Goal: Browse casually: Explore the website without a specific task or goal

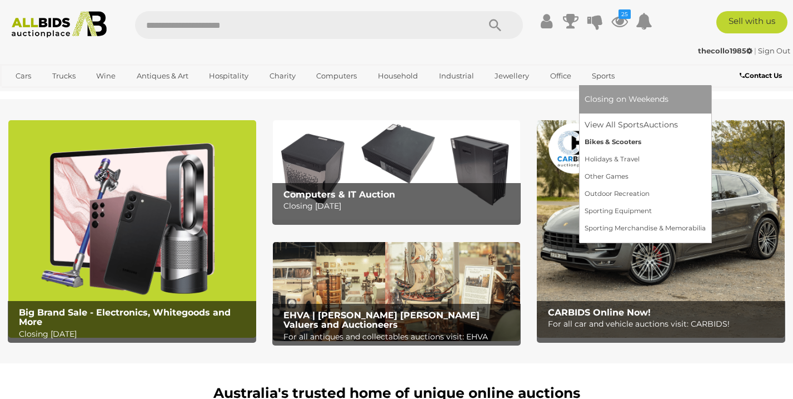
click at [599, 142] on link "Bikes & Scooters" at bounding box center [645, 141] width 121 height 17
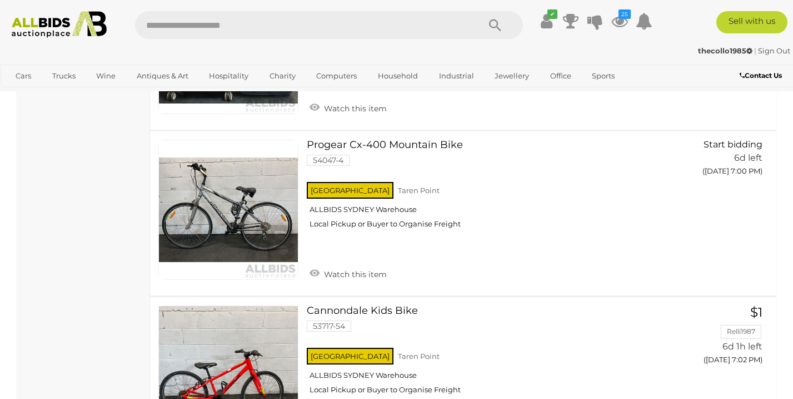
scroll to position [1352, 0]
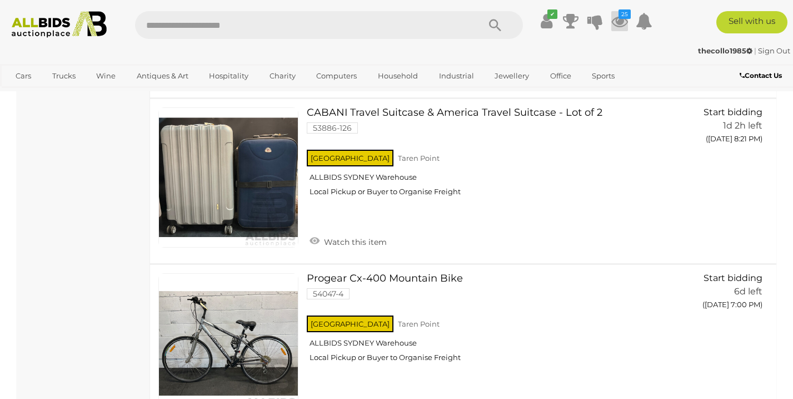
click at [623, 24] on icon at bounding box center [620, 21] width 17 height 20
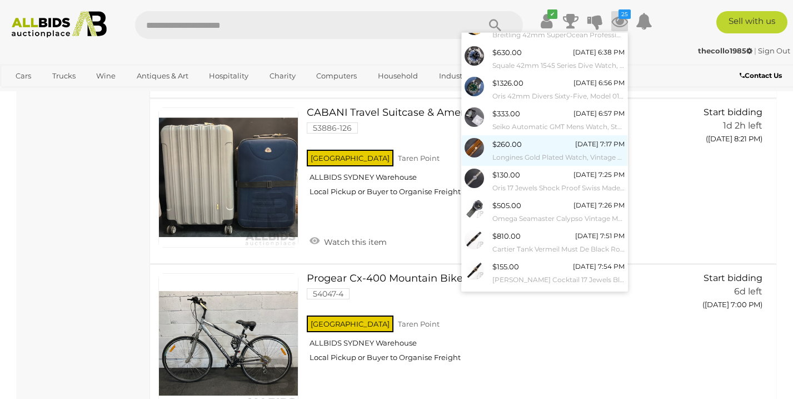
scroll to position [96, 0]
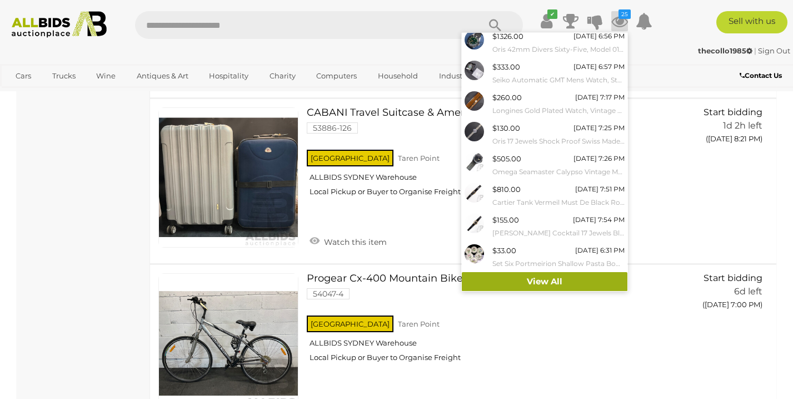
click at [530, 286] on link "View All" at bounding box center [545, 281] width 166 height 19
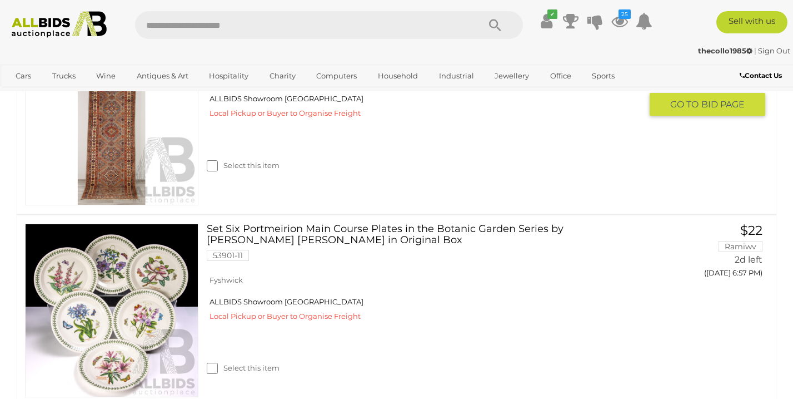
scroll to position [3123, 0]
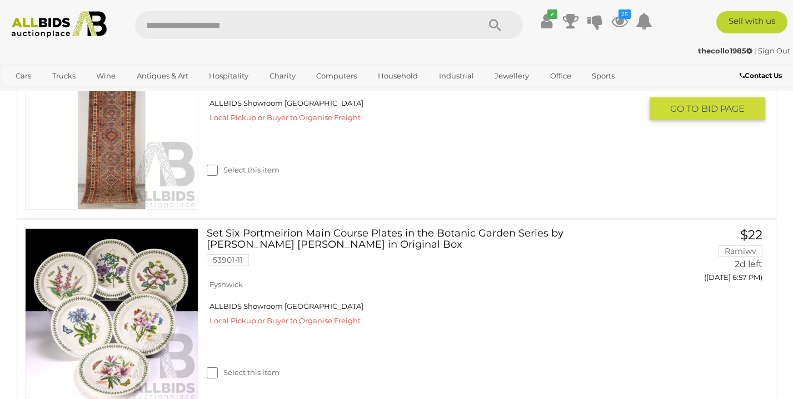
click at [295, 71] on link "Hand Knotted Afghan Wool Kazak Style Runner with Abrashed Palette 53646-19" at bounding box center [428, 54] width 426 height 34
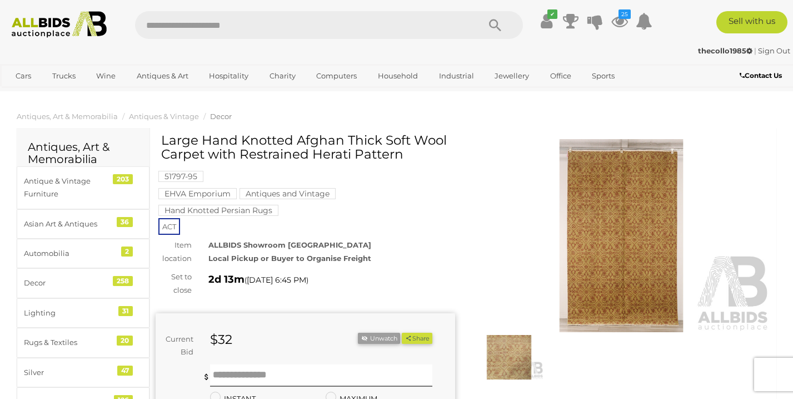
click at [596, 306] on img at bounding box center [622, 235] width 300 height 193
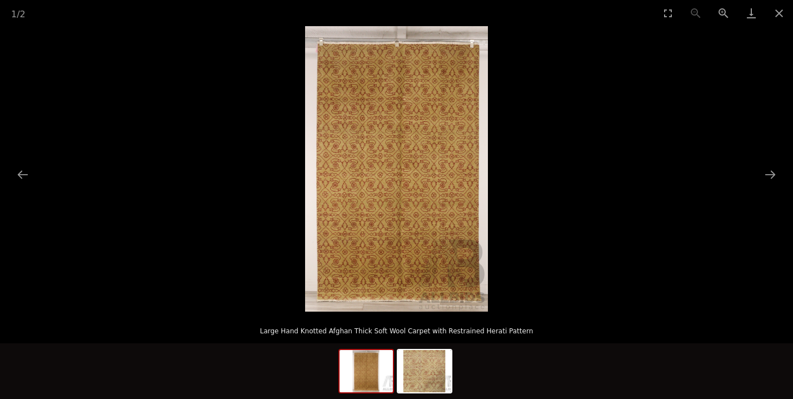
click at [405, 238] on img at bounding box center [396, 168] width 183 height 285
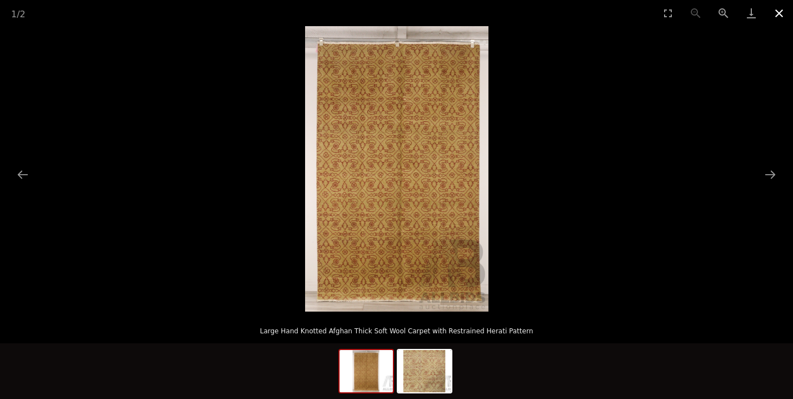
click at [775, 13] on button "Close gallery" at bounding box center [780, 13] width 28 height 26
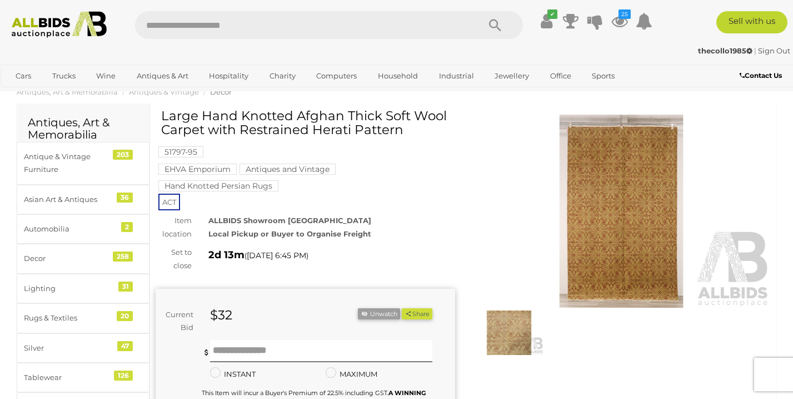
scroll to position [24, 0]
click at [489, 310] on div at bounding box center [509, 333] width 75 height 50
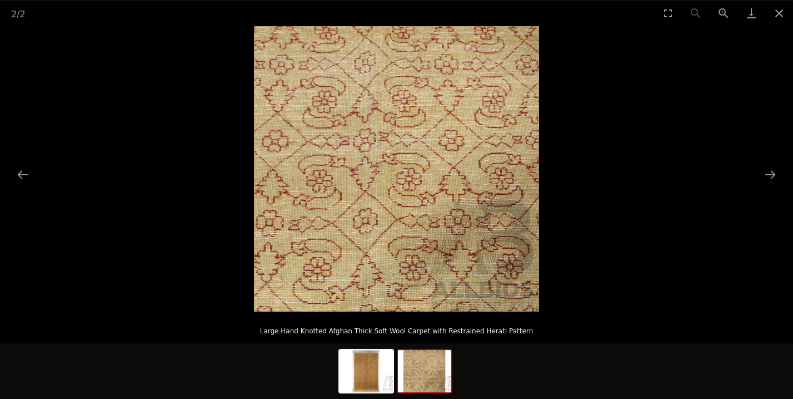
click at [368, 147] on img at bounding box center [396, 168] width 285 height 285
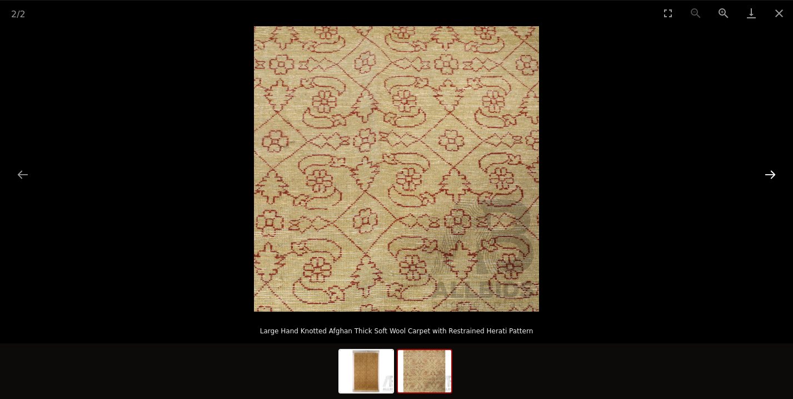
click at [765, 172] on button "Next slide" at bounding box center [770, 174] width 23 height 22
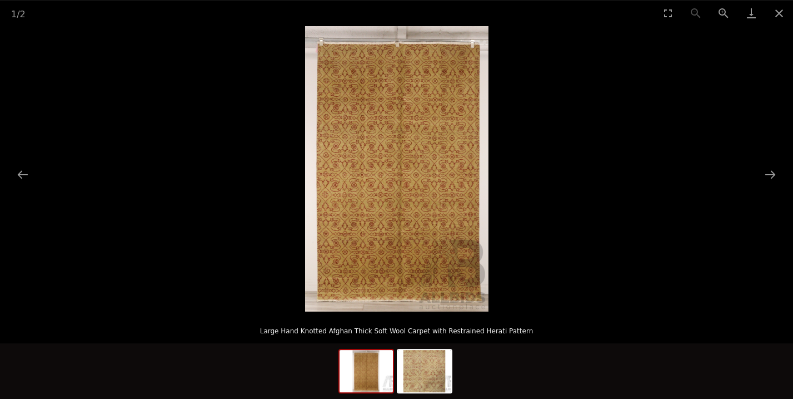
click at [404, 147] on img at bounding box center [396, 168] width 183 height 285
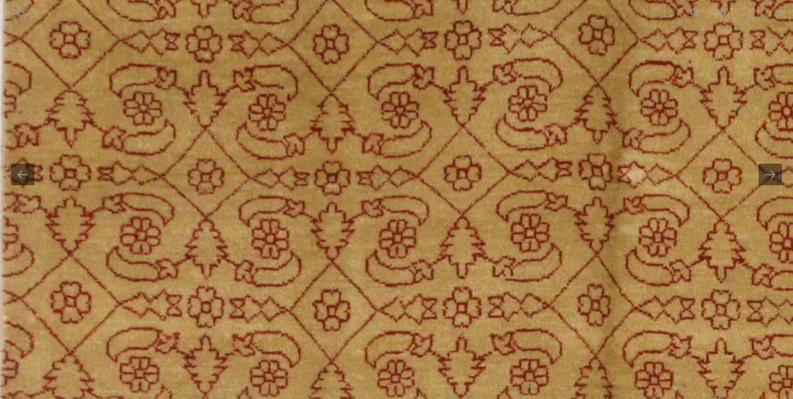
drag, startPoint x: 404, startPoint y: 147, endPoint x: 626, endPoint y: 424, distance: 355.2
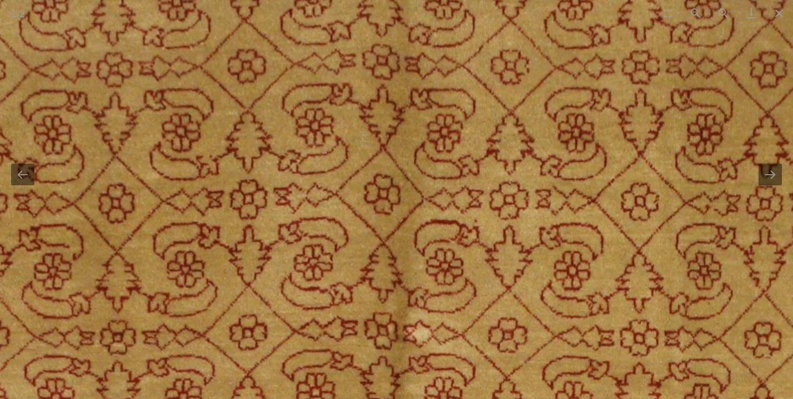
drag, startPoint x: 668, startPoint y: 234, endPoint x: 424, endPoint y: 346, distance: 269.2
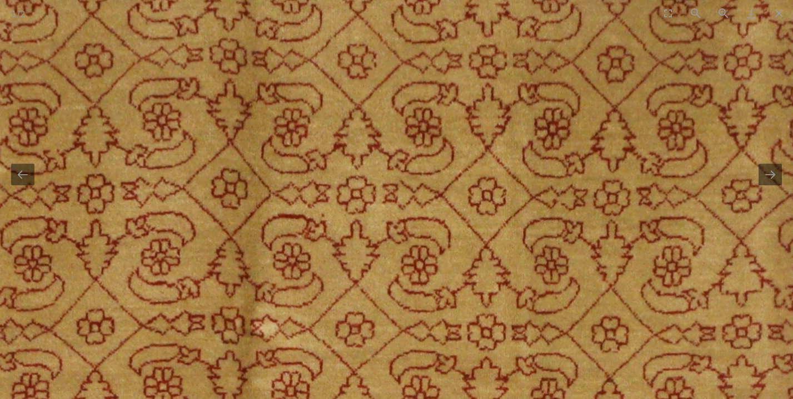
drag, startPoint x: 503, startPoint y: 161, endPoint x: 459, endPoint y: 44, distance: 124.2
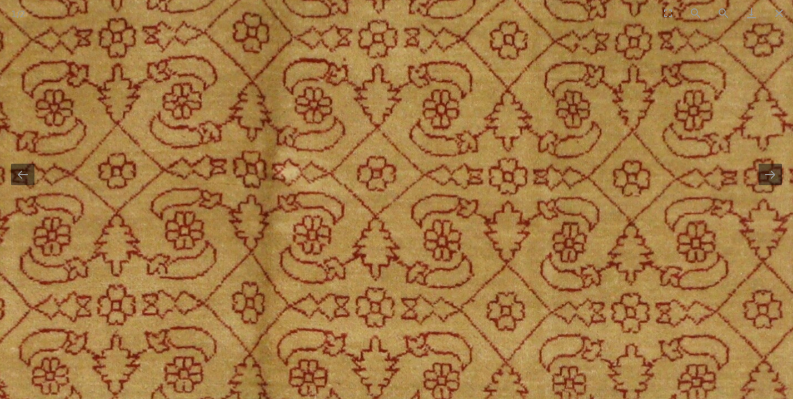
drag, startPoint x: 481, startPoint y: 261, endPoint x: 448, endPoint y: 36, distance: 227.1
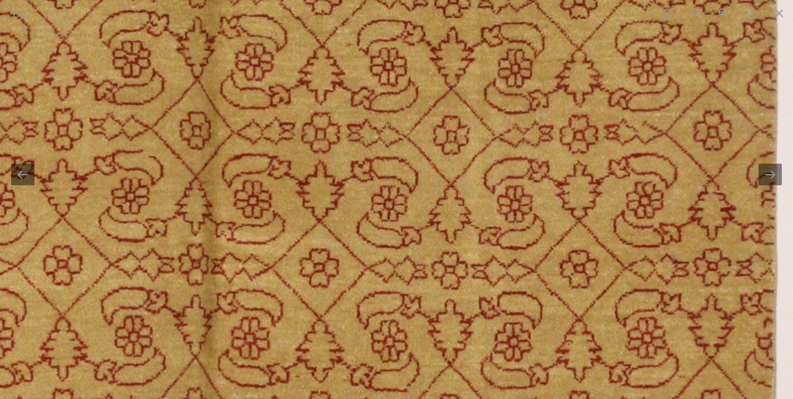
drag, startPoint x: 449, startPoint y: 121, endPoint x: 427, endPoint y: 48, distance: 76.5
click at [427, 48] on img at bounding box center [179, 222] width 1323 height 2057
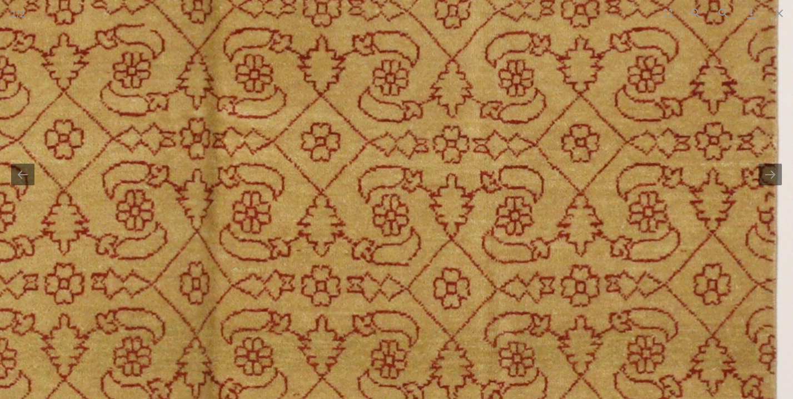
drag, startPoint x: 451, startPoint y: 245, endPoint x: 451, endPoint y: 107, distance: 138.5
click at [451, 107] on img at bounding box center [181, 96] width 1323 height 2057
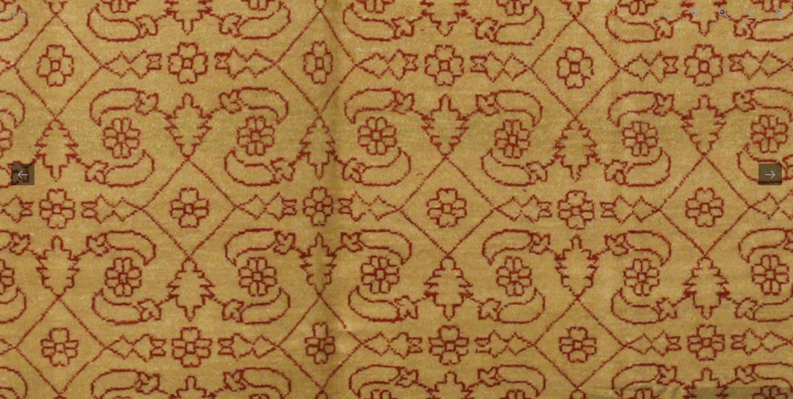
drag, startPoint x: 388, startPoint y: 250, endPoint x: 512, endPoint y: 62, distance: 225.5
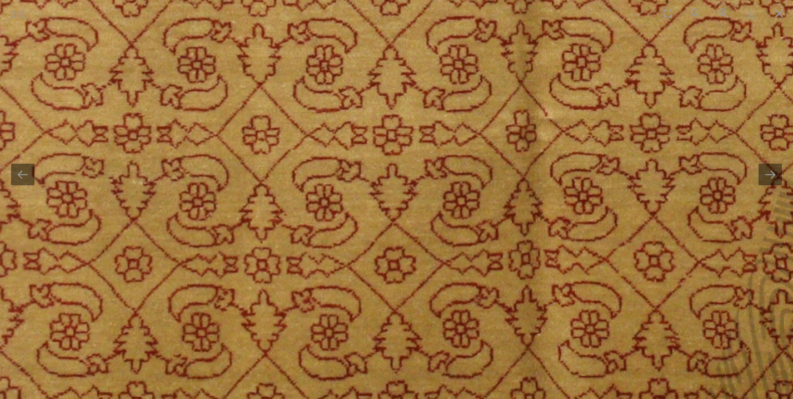
drag, startPoint x: 340, startPoint y: 275, endPoint x: 512, endPoint y: 132, distance: 223.0
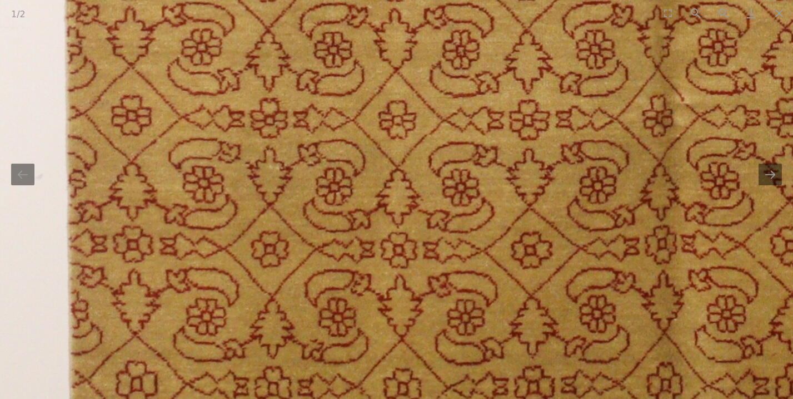
drag, startPoint x: 279, startPoint y: 265, endPoint x: 369, endPoint y: 282, distance: 92.3
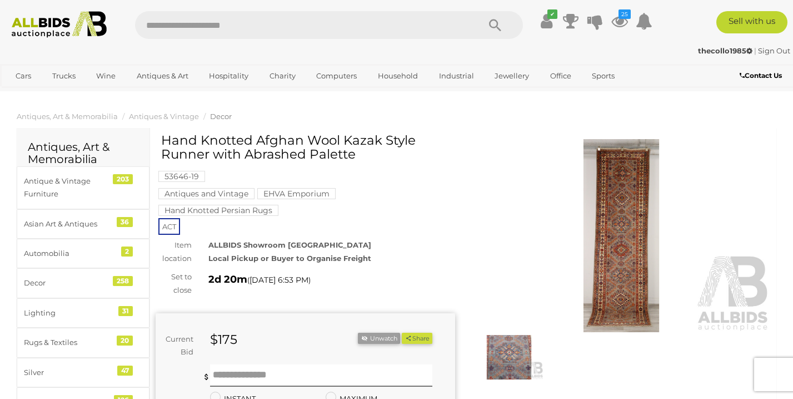
click at [614, 229] on img at bounding box center [622, 235] width 300 height 193
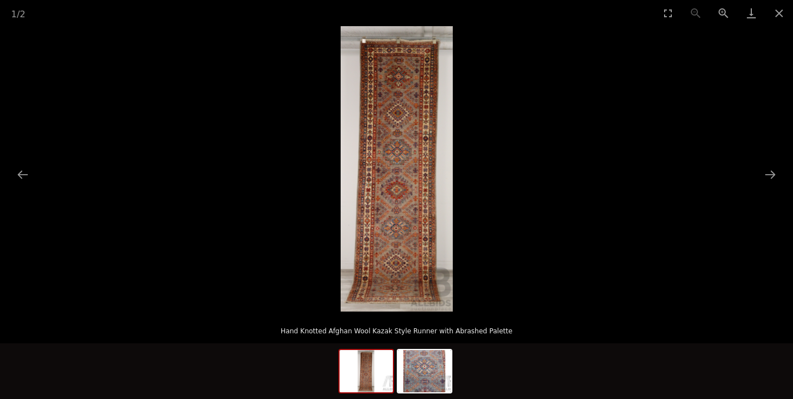
click at [395, 162] on img at bounding box center [397, 168] width 112 height 285
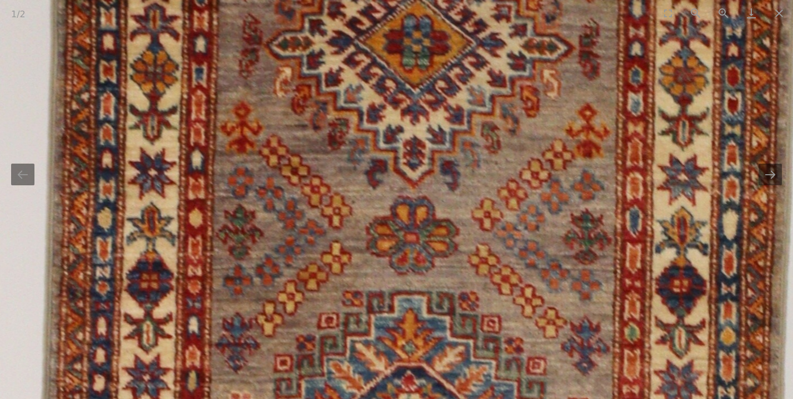
drag, startPoint x: 395, startPoint y: 162, endPoint x: 393, endPoint y: 391, distance: 228.5
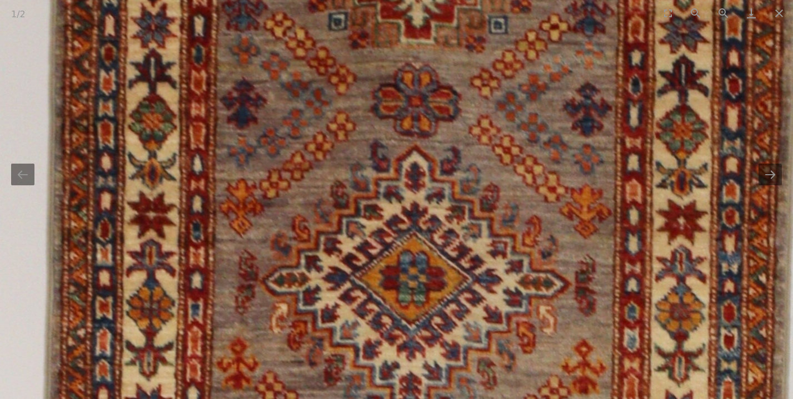
drag, startPoint x: 426, startPoint y: 133, endPoint x: 404, endPoint y: 378, distance: 245.7
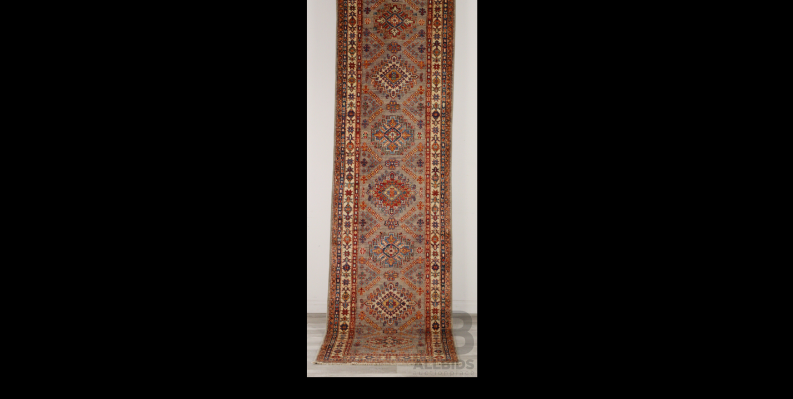
scroll to position [13, 0]
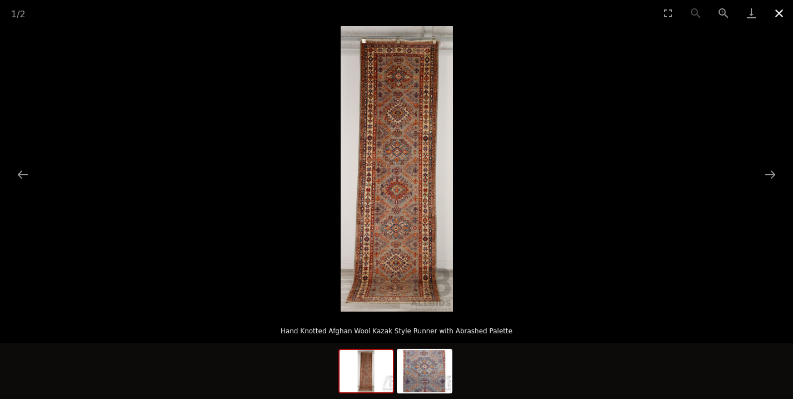
click at [783, 14] on button "Close gallery" at bounding box center [780, 13] width 28 height 26
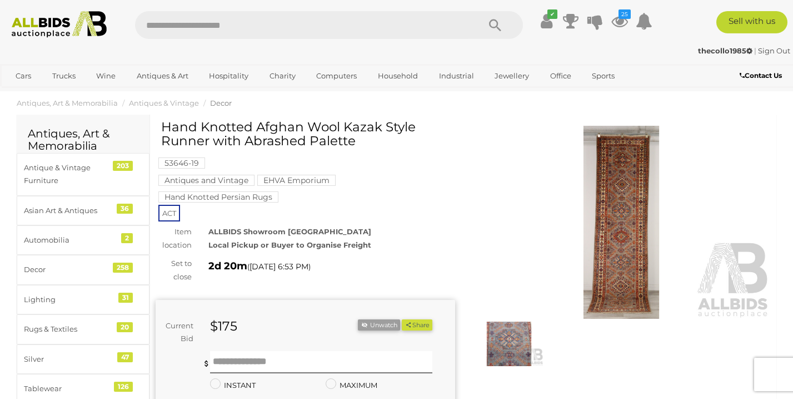
scroll to position [0, 0]
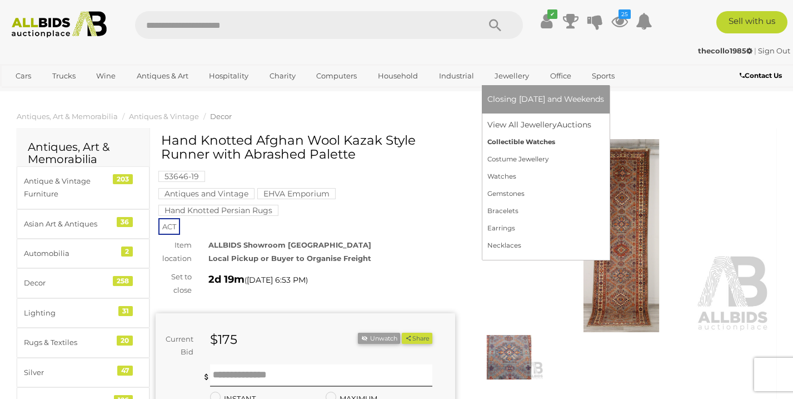
click at [510, 148] on link "Collectible Watches" at bounding box center [546, 141] width 117 height 17
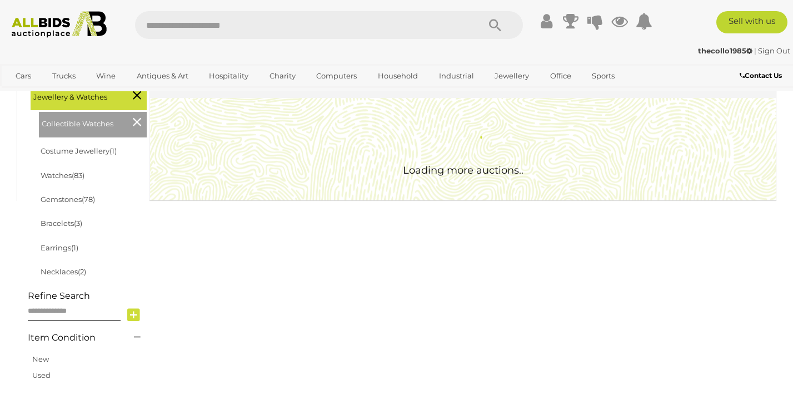
scroll to position [307, 0]
